Goal: Information Seeking & Learning: Understand process/instructions

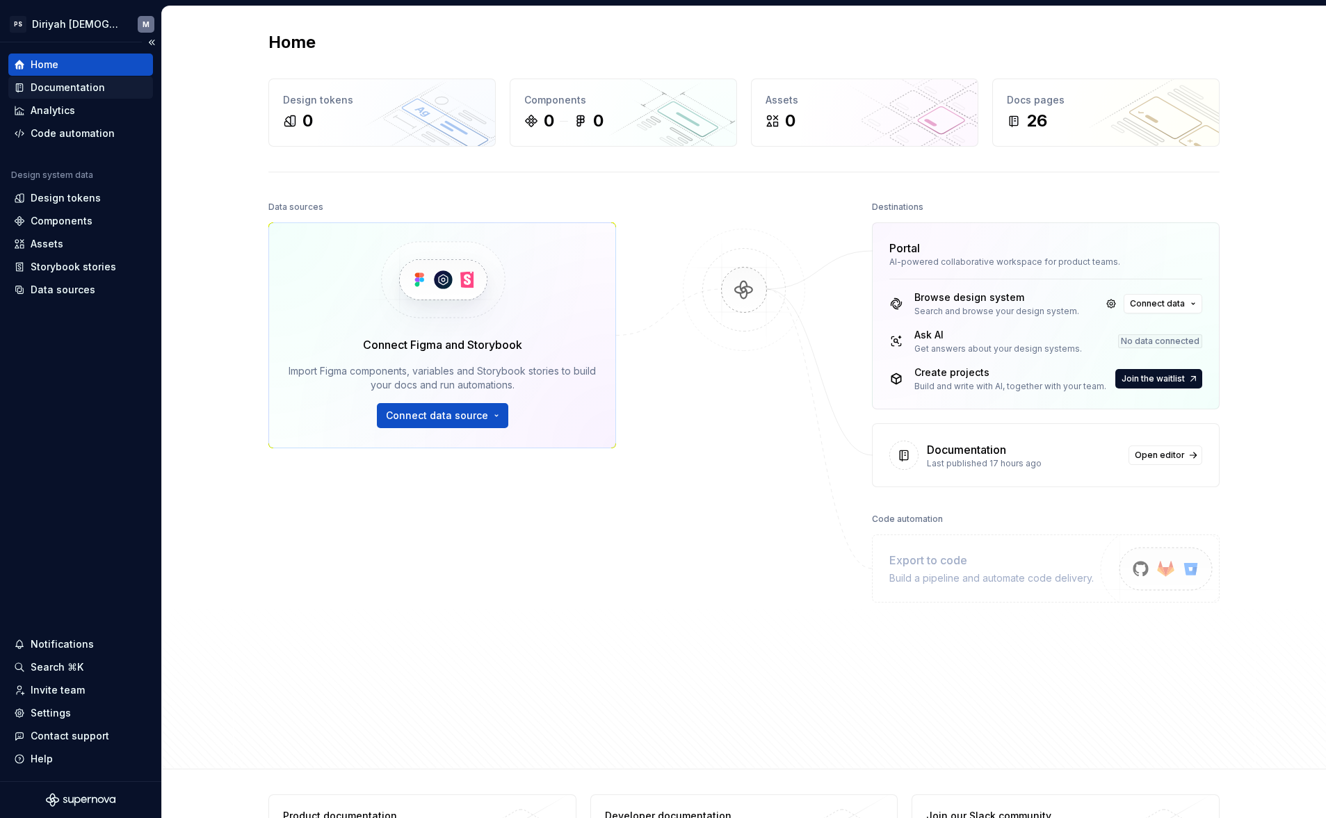
click at [96, 92] on div "Documentation" at bounding box center [68, 88] width 74 height 14
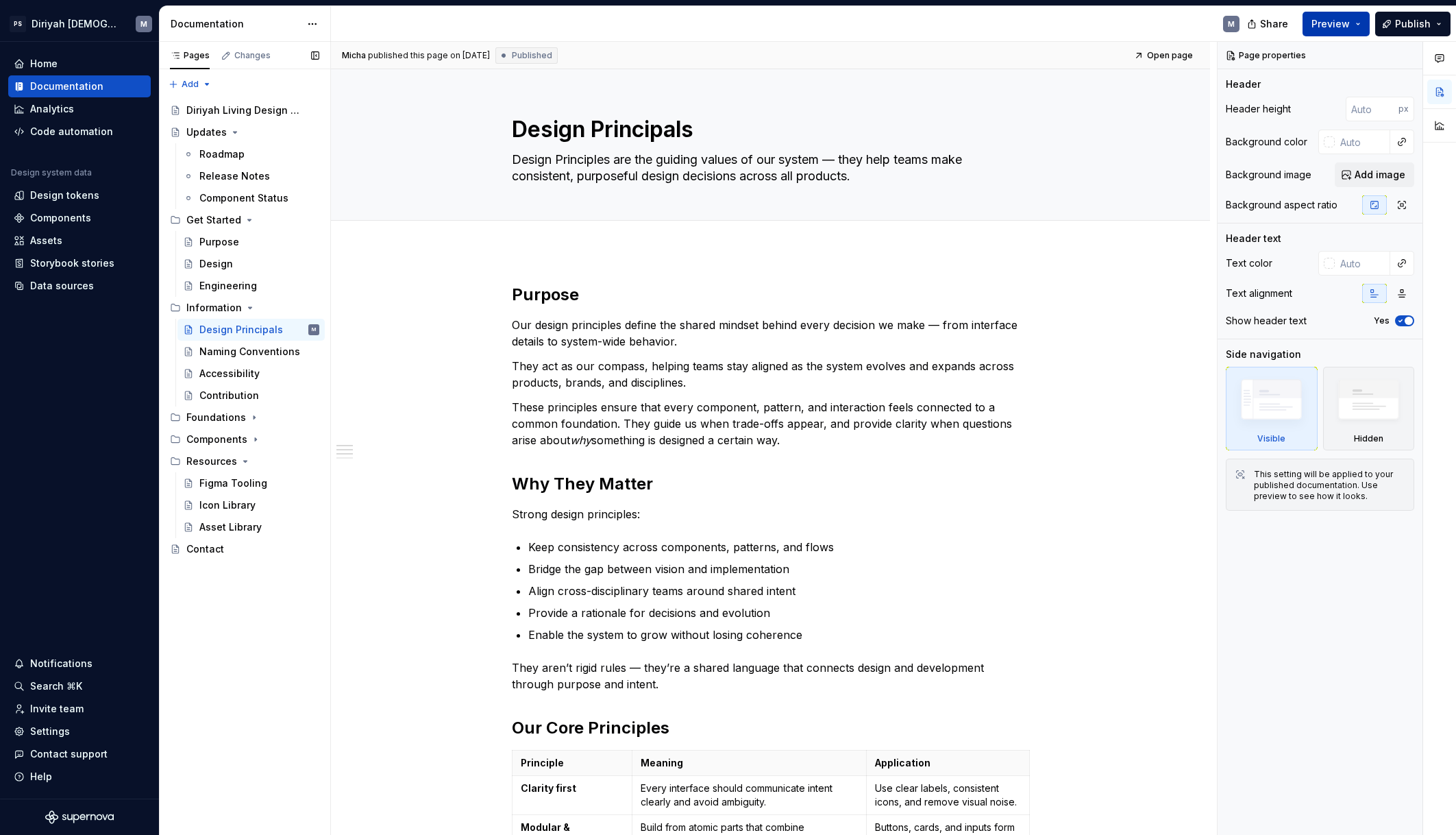
click at [1306, 26] on button "Preview" at bounding box center [1337, 24] width 67 height 25
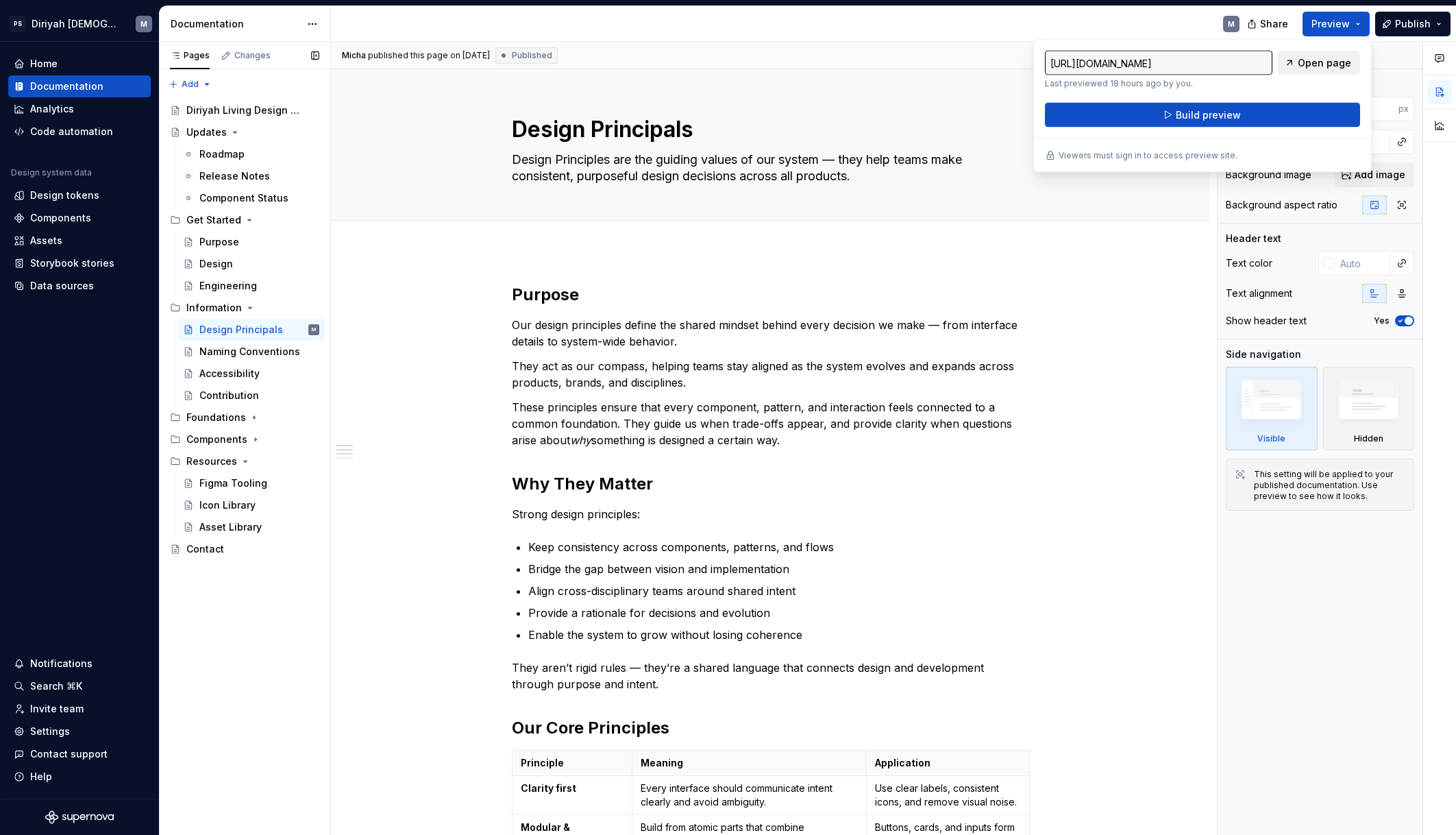
click at [1306, 61] on span "Open page" at bounding box center [1325, 63] width 53 height 14
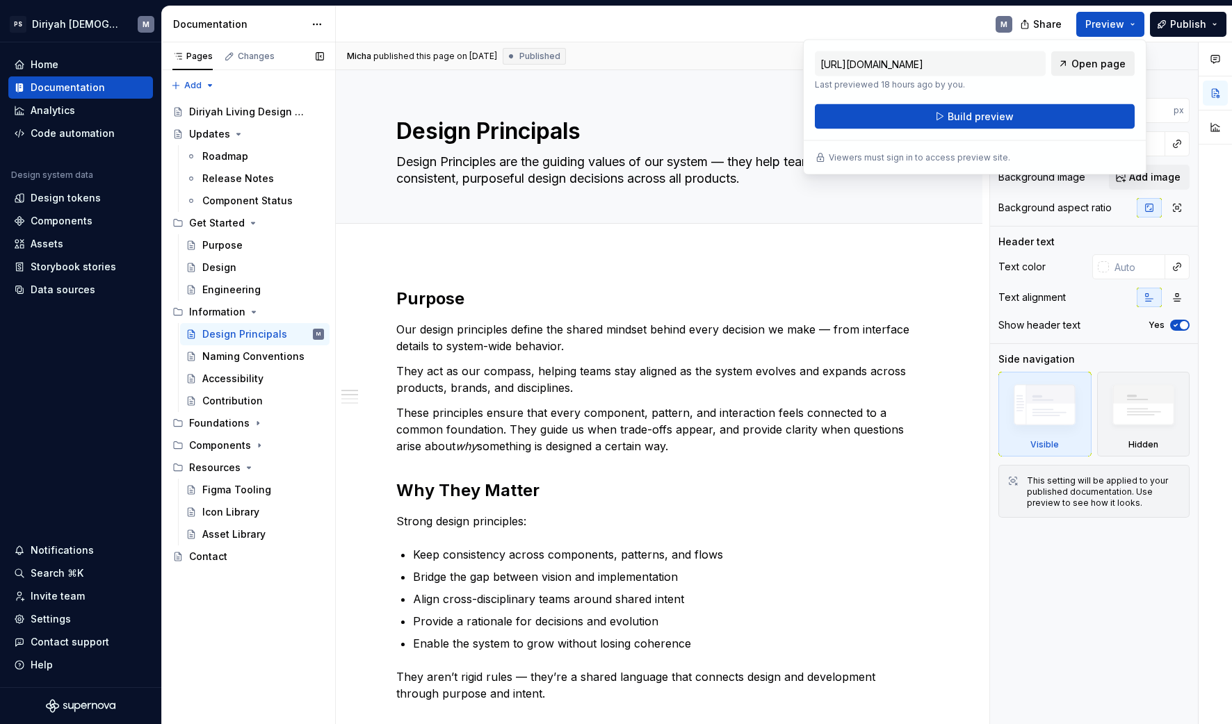
type textarea "*"
